Goal: Task Accomplishment & Management: Manage account settings

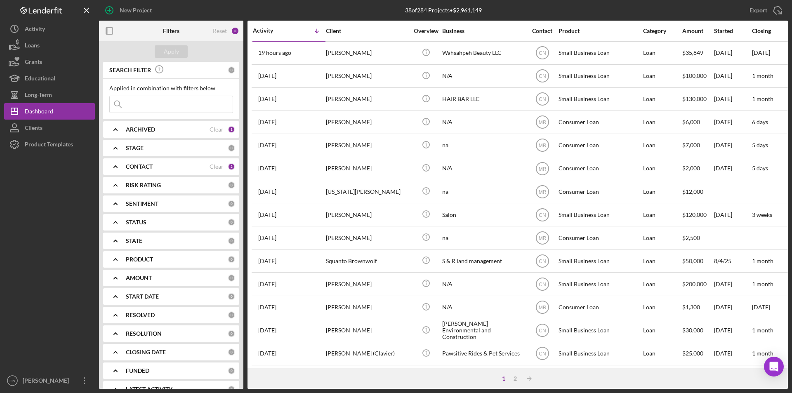
click at [147, 130] on b "ARCHIVED" at bounding box center [140, 129] width 29 height 7
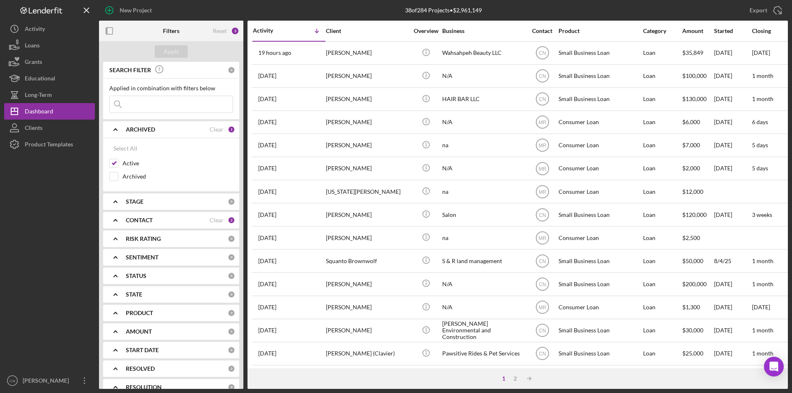
click at [147, 129] on b "ARCHIVED" at bounding box center [140, 129] width 29 height 7
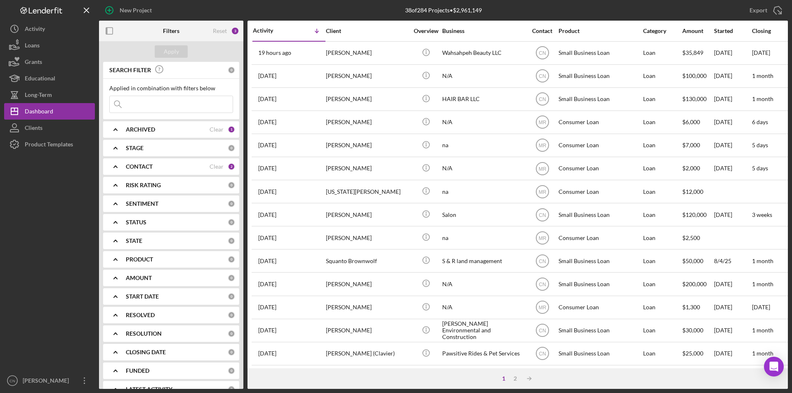
click at [151, 170] on div "CONTACT Clear 2" at bounding box center [180, 166] width 109 height 17
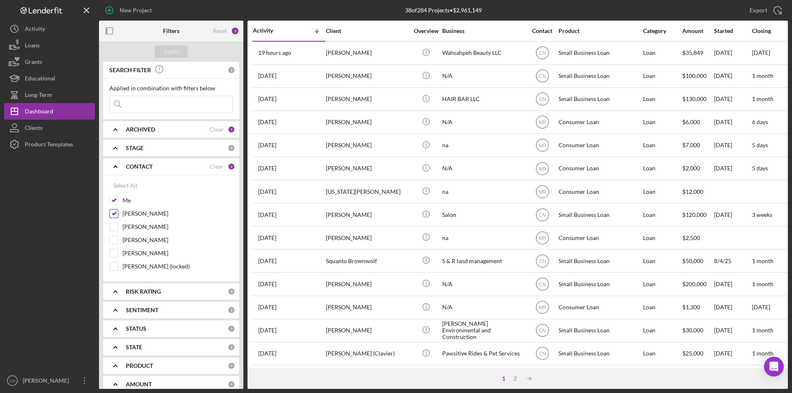
click at [112, 213] on input "[PERSON_NAME]" at bounding box center [114, 214] width 8 height 8
checkbox input "false"
click at [173, 52] on div "Apply" at bounding box center [171, 51] width 15 height 12
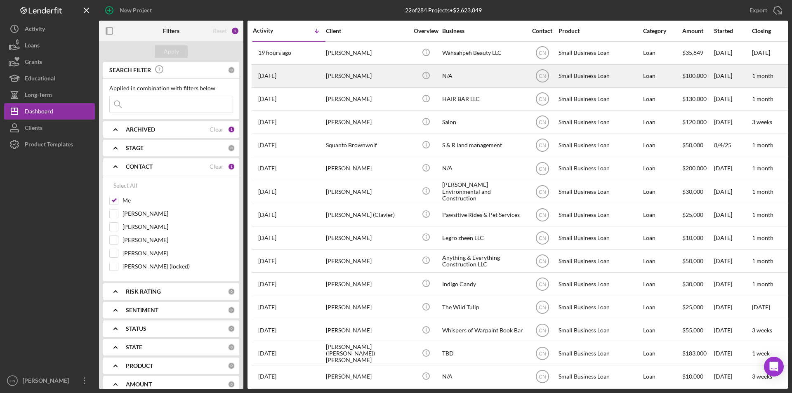
click at [345, 73] on div "[PERSON_NAME]" at bounding box center [367, 76] width 83 height 22
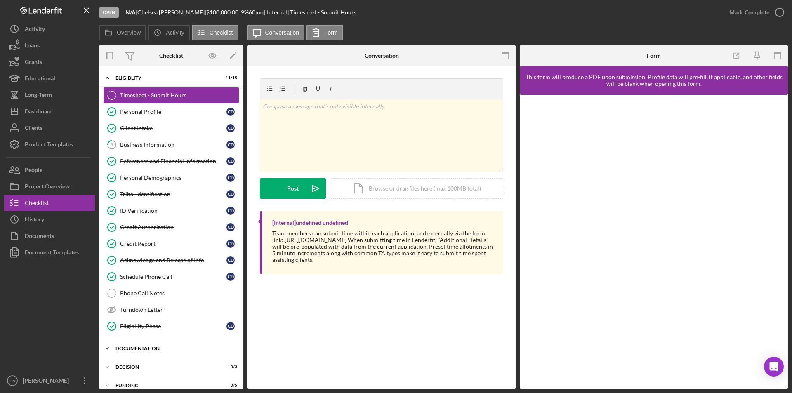
click at [150, 348] on div "Documentation" at bounding box center [175, 348] width 118 height 5
click at [137, 121] on link "Client Intake Client Intake C D" at bounding box center [171, 128] width 136 height 17
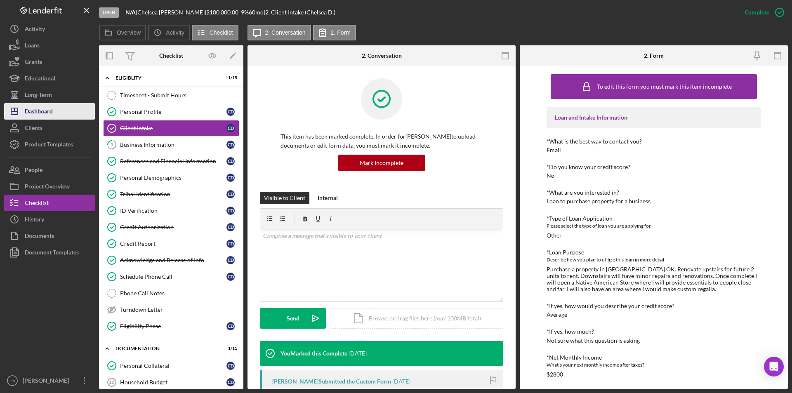
click at [48, 109] on div "Dashboard" at bounding box center [39, 112] width 28 height 19
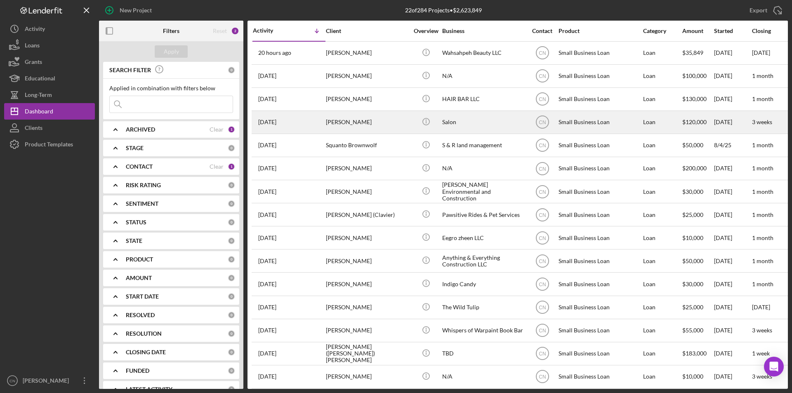
click at [348, 122] on div "[PERSON_NAME]" at bounding box center [367, 122] width 83 height 22
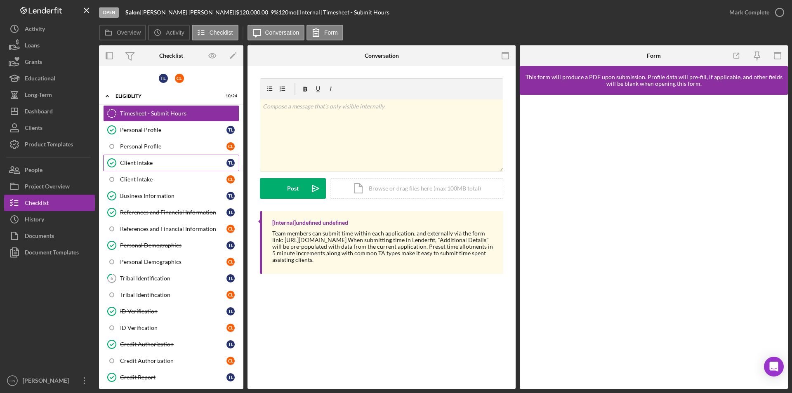
click at [139, 161] on div "Client Intake" at bounding box center [173, 163] width 106 height 7
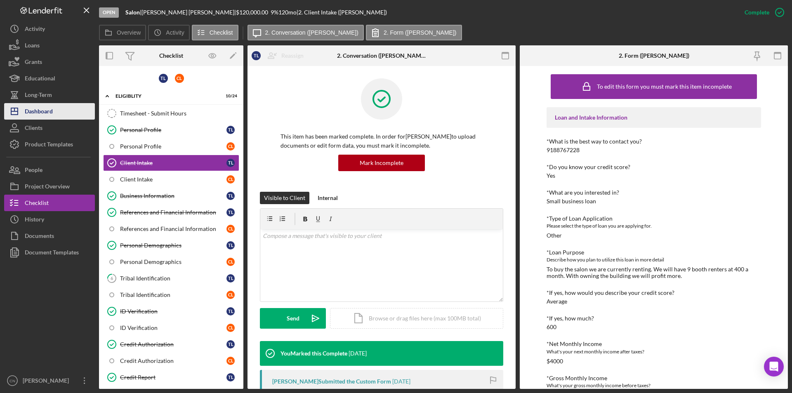
click at [36, 113] on div "Dashboard" at bounding box center [39, 112] width 28 height 19
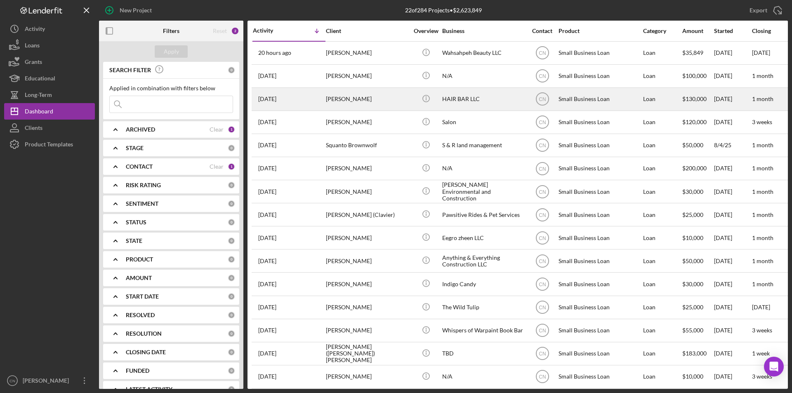
click at [343, 101] on div "[PERSON_NAME]" at bounding box center [367, 99] width 83 height 22
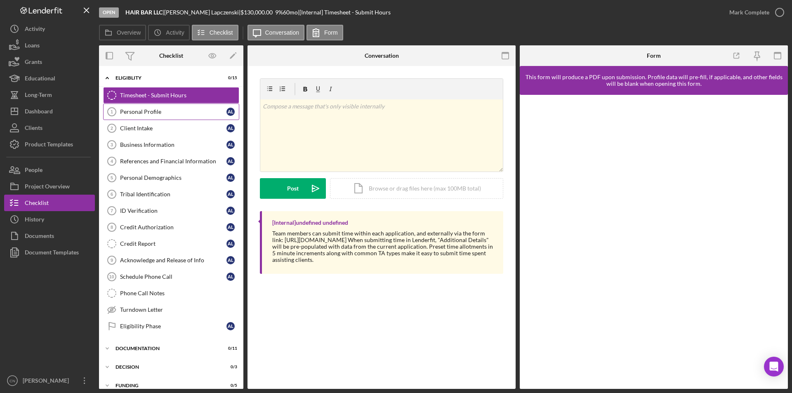
click at [133, 112] on div "Personal Profile" at bounding box center [173, 112] width 106 height 7
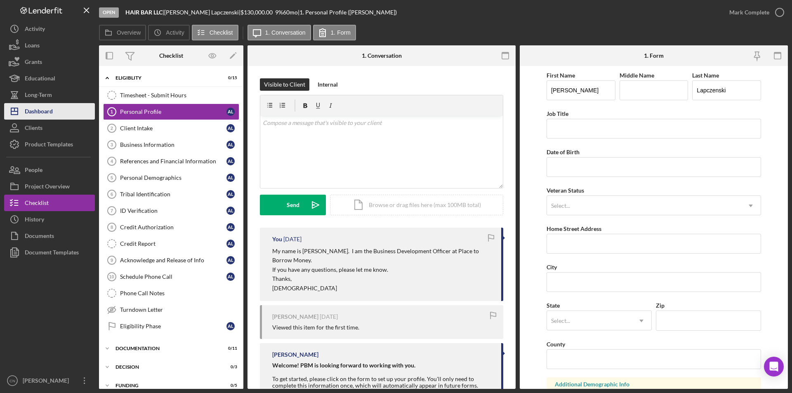
click at [35, 115] on div "Dashboard" at bounding box center [39, 112] width 28 height 19
